Goal: Find specific page/section: Find specific page/section

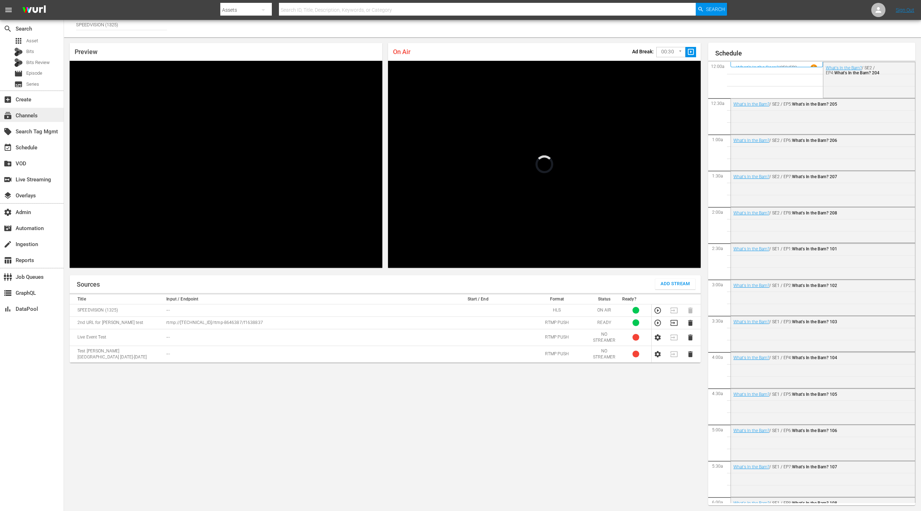
scroll to position [1300, 0]
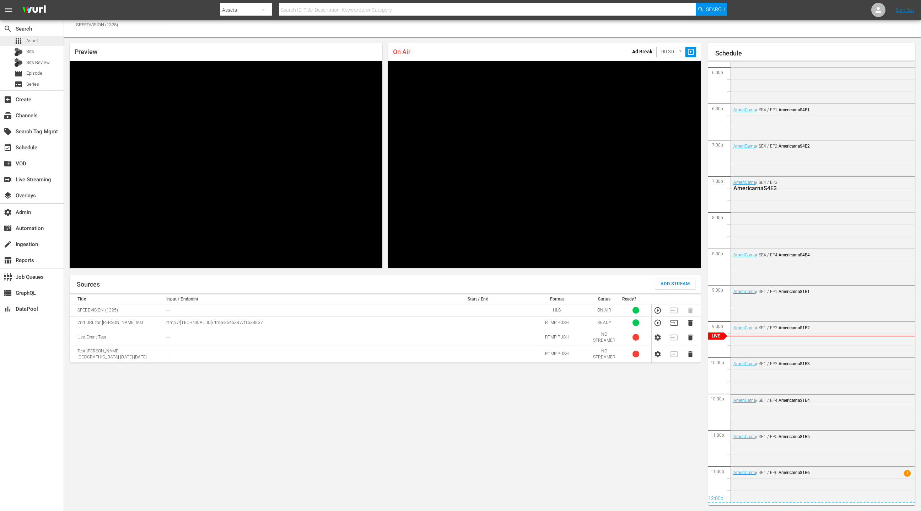
click at [37, 42] on span "Asset" at bounding box center [32, 40] width 12 height 7
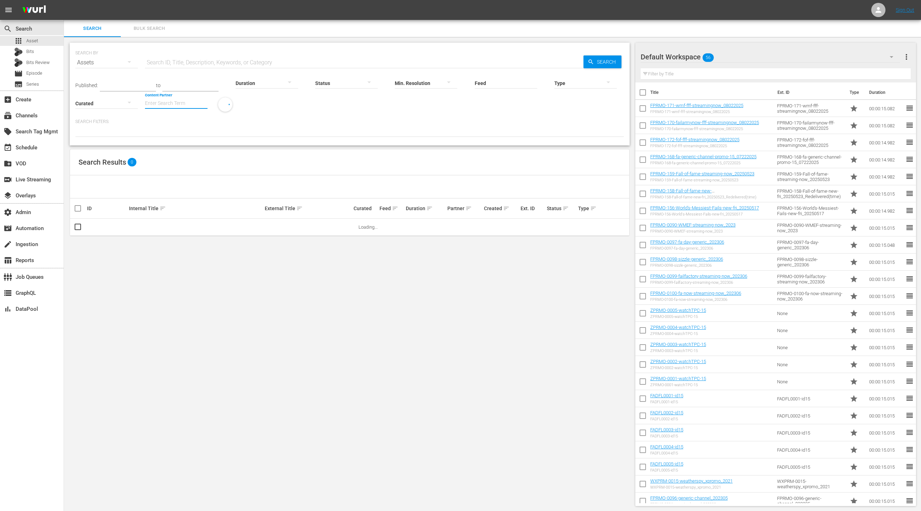
click at [173, 100] on input "Content Partner" at bounding box center [176, 104] width 63 height 26
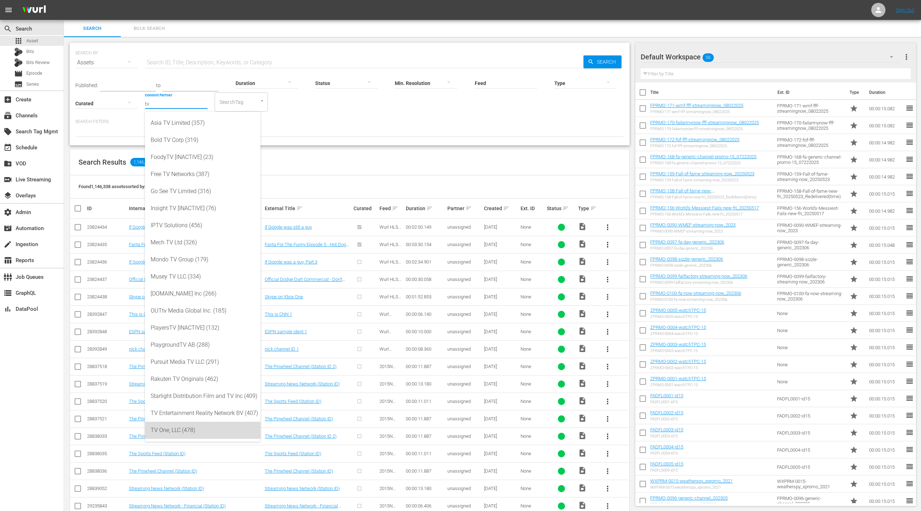
click at [217, 430] on div "TV One, LLC (478)" at bounding box center [203, 429] width 104 height 17
type input "TV One, LLC (478)"
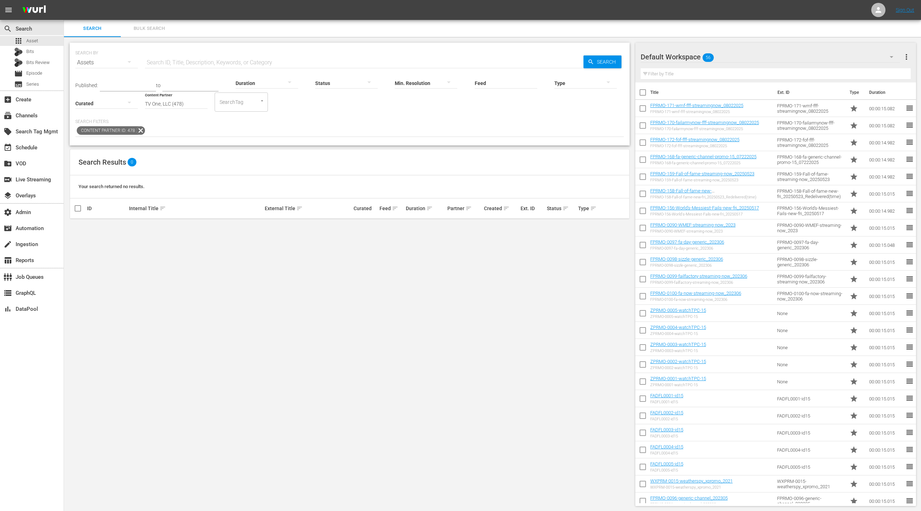
click at [190, 104] on input "TV One, LLC (478)" at bounding box center [176, 104] width 63 height 26
drag, startPoint x: 190, startPoint y: 104, endPoint x: 137, endPoint y: 104, distance: 53.3
click at [137, 104] on div "Published: to Duration Status Min. Resolution Feed Feed Title Type Curated Cont…" at bounding box center [349, 91] width 549 height 41
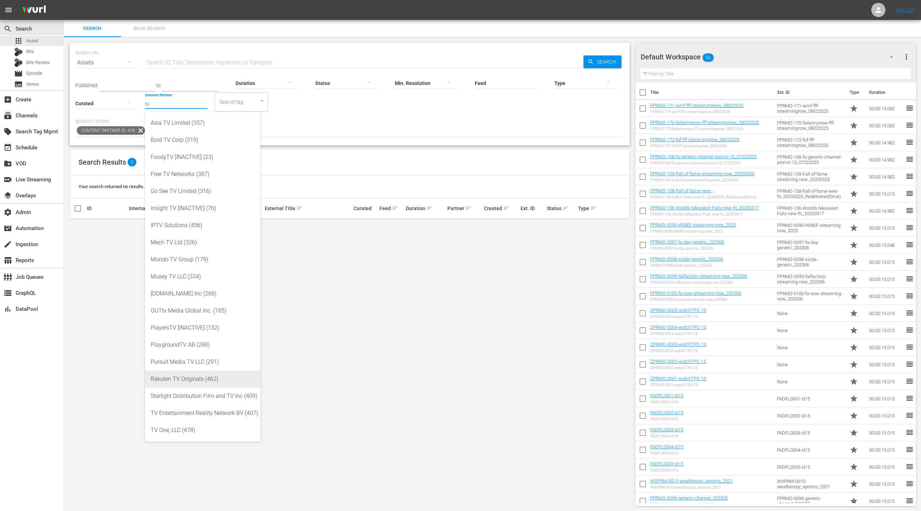
click at [223, 379] on div "Rakuten TV Originals (462)" at bounding box center [203, 378] width 104 height 17
type input "Rakuten TV Originals (462)"
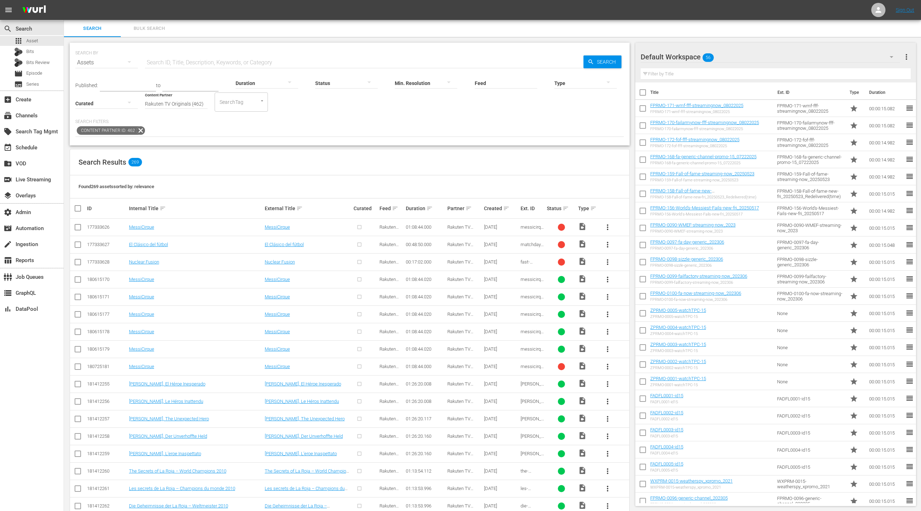
scroll to position [0, 0]
click at [150, 103] on input "Rakuten TV Originals (462)" at bounding box center [176, 104] width 63 height 26
drag, startPoint x: 150, startPoint y: 103, endPoint x: 242, endPoint y: 108, distance: 92.2
click at [242, 108] on div "Published: to Duration Status Min. Resolution Feed Feed Title Type Curated Cont…" at bounding box center [349, 90] width 549 height 41
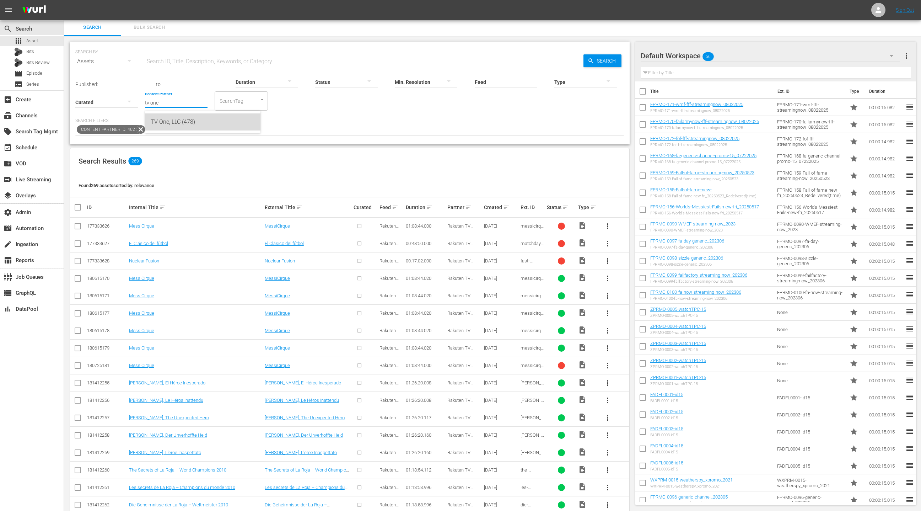
click at [231, 124] on div "TV One, LLC (478)" at bounding box center [203, 121] width 104 height 17
type input "TV One, LLC (478)"
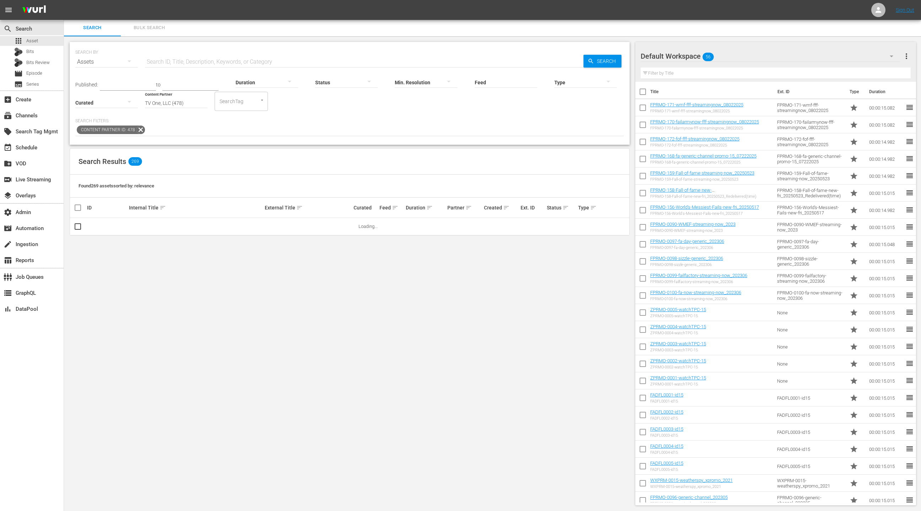
scroll to position [1, 0]
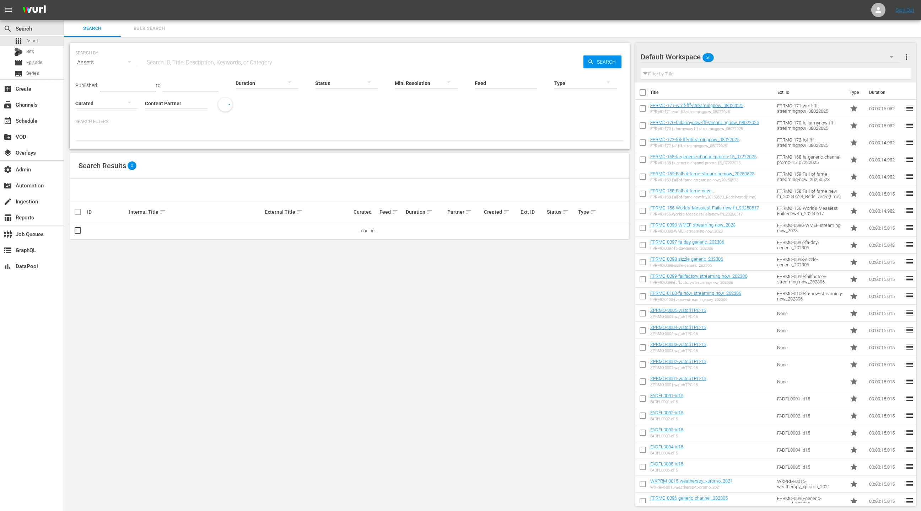
click at [174, 102] on input "Content Partner" at bounding box center [176, 104] width 63 height 26
click at [213, 122] on div "TV One, LLC (478)" at bounding box center [203, 122] width 104 height 17
type input "TV One, LLC (478)"
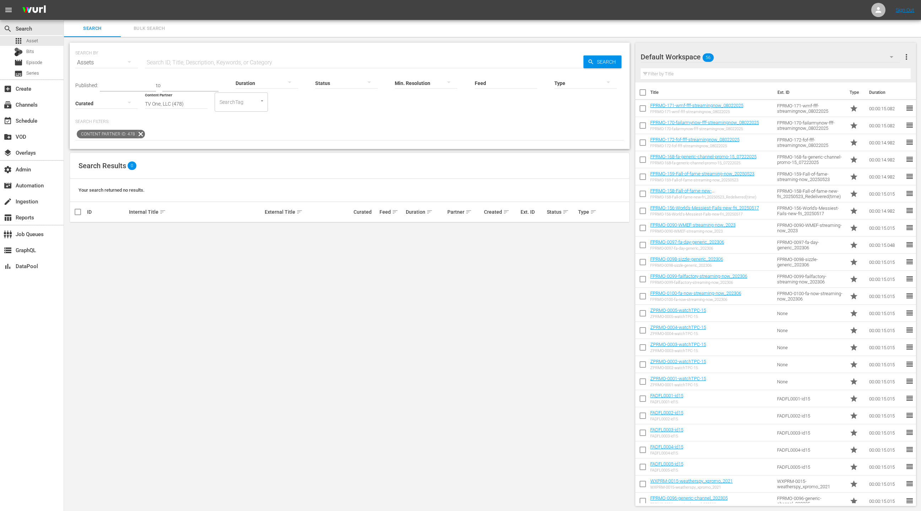
click at [339, 82] on div at bounding box center [346, 83] width 63 height 20
click at [343, 81] on div "INGESTED" at bounding box center [339, 81] width 63 height 11
click at [343, 81] on div at bounding box center [346, 83] width 63 height 20
click at [345, 94] on div "IN_PROGRESS" at bounding box center [339, 93] width 63 height 11
click at [335, 78] on div at bounding box center [346, 83] width 63 height 20
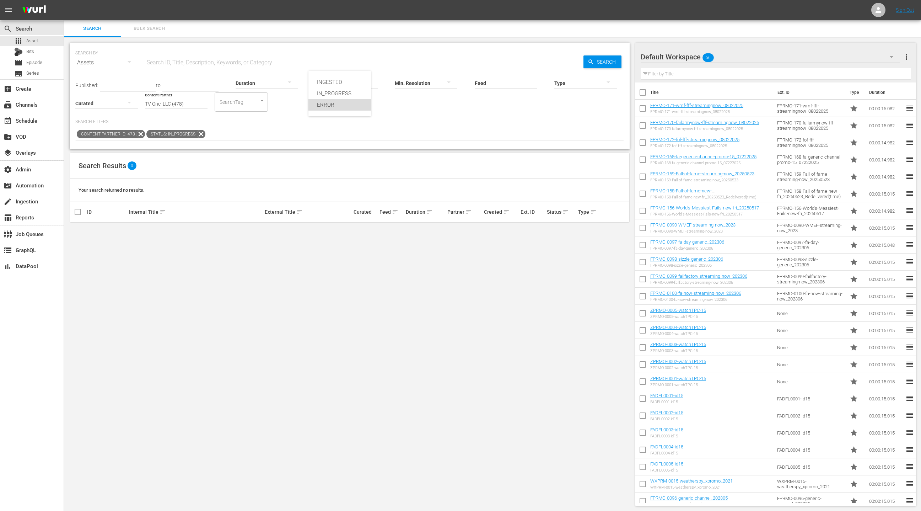
click at [337, 107] on div "ERROR" at bounding box center [339, 104] width 63 height 11
click at [188, 135] on icon at bounding box center [187, 133] width 9 height 9
click at [139, 135] on icon at bounding box center [140, 133] width 9 height 9
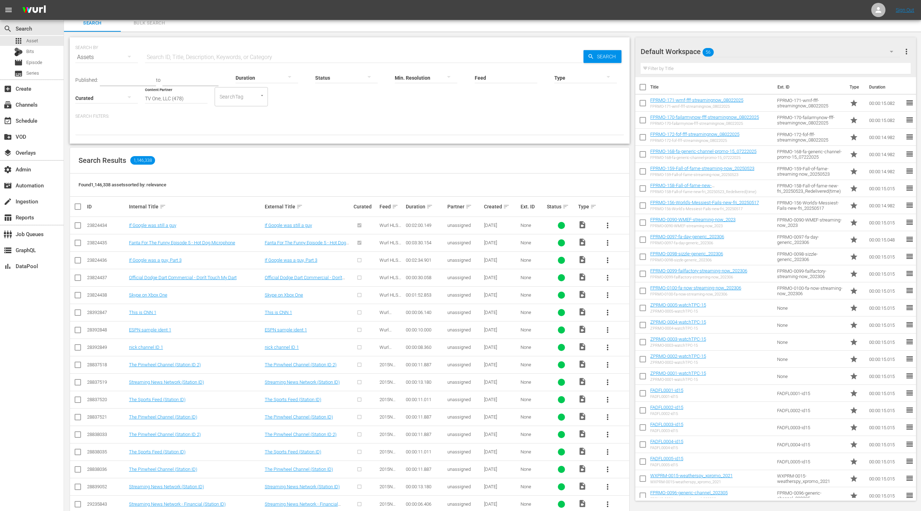
scroll to position [19, 0]
